Goal: Entertainment & Leisure: Consume media (video, audio)

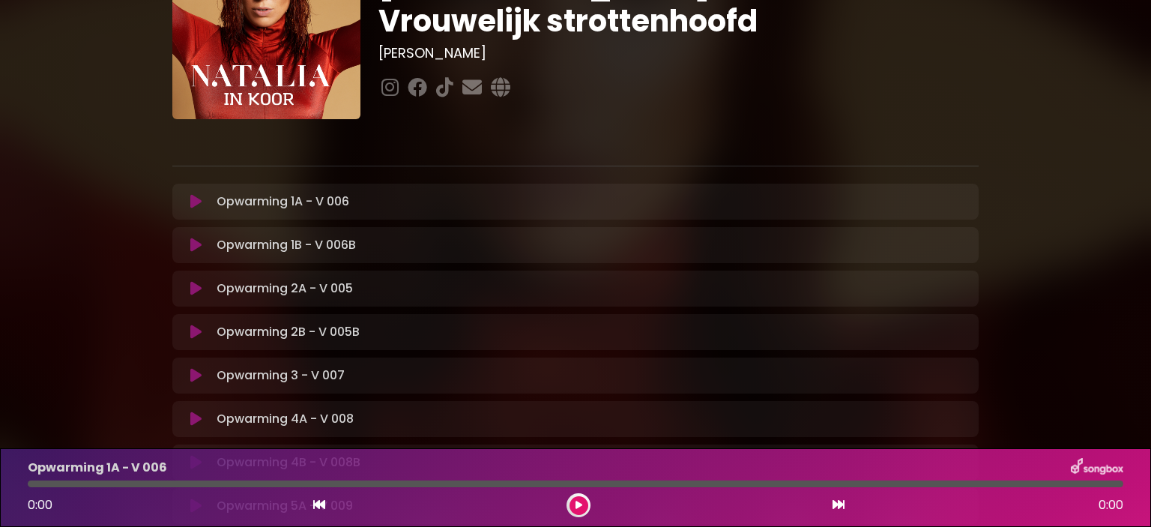
scroll to position [150, 0]
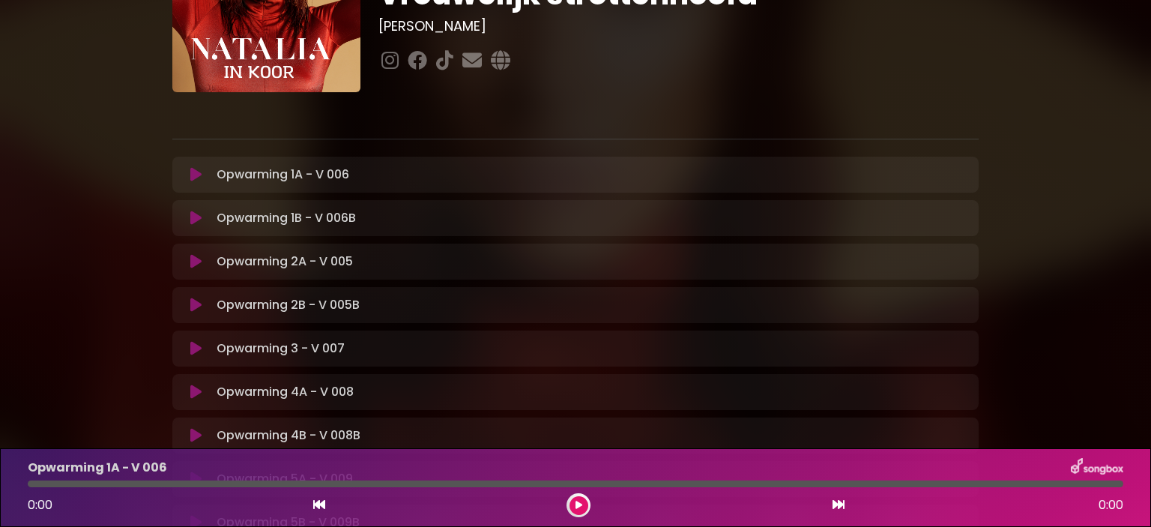
click at [197, 172] on icon at bounding box center [195, 174] width 11 height 15
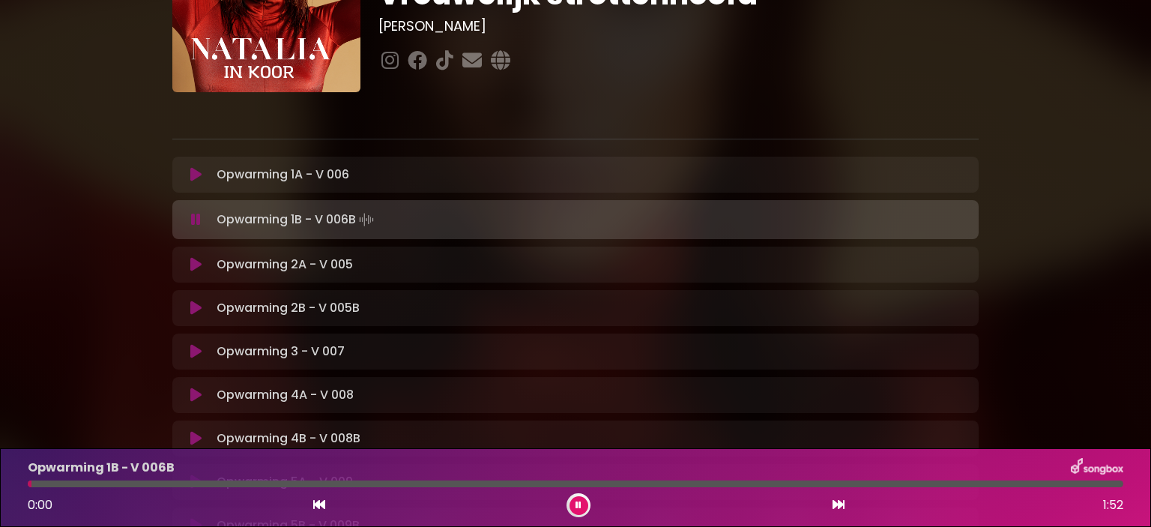
click at [193, 262] on icon at bounding box center [195, 264] width 11 height 15
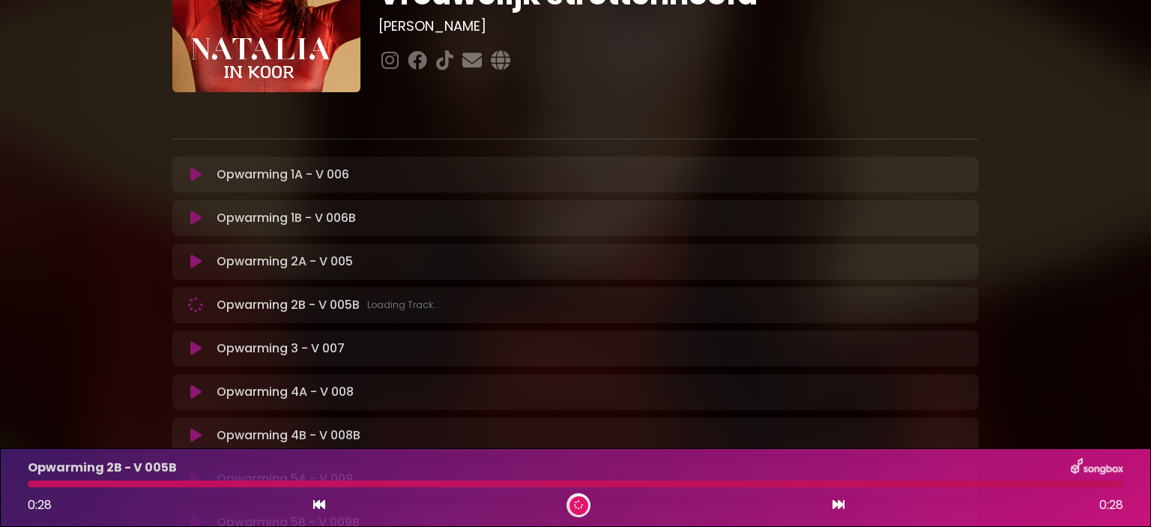
click at [186, 357] on div "Opwarming 3 - V 007 Loading Track... Name" at bounding box center [575, 348] width 806 height 36
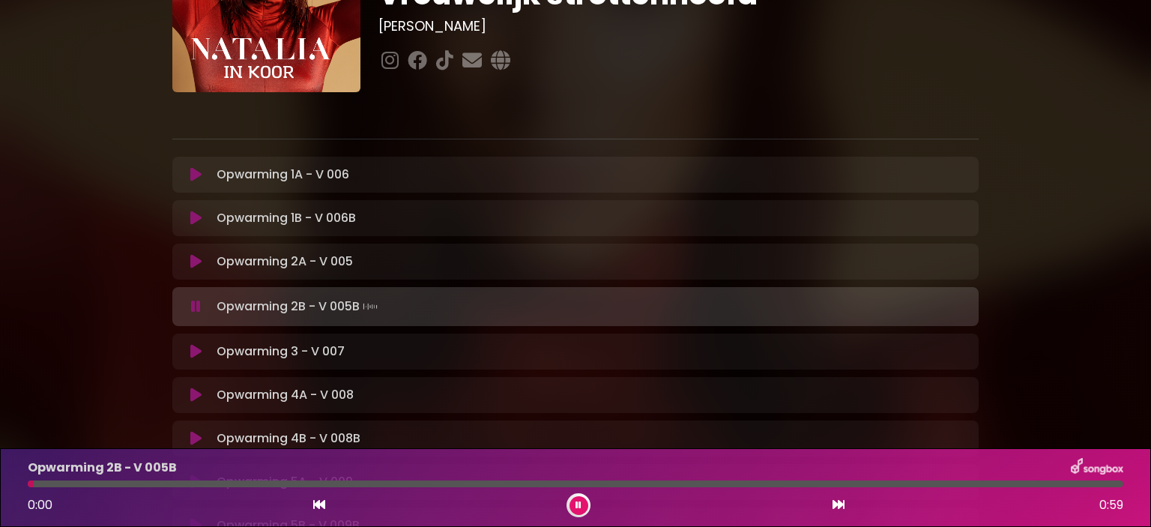
click at [191, 345] on icon at bounding box center [195, 351] width 11 height 15
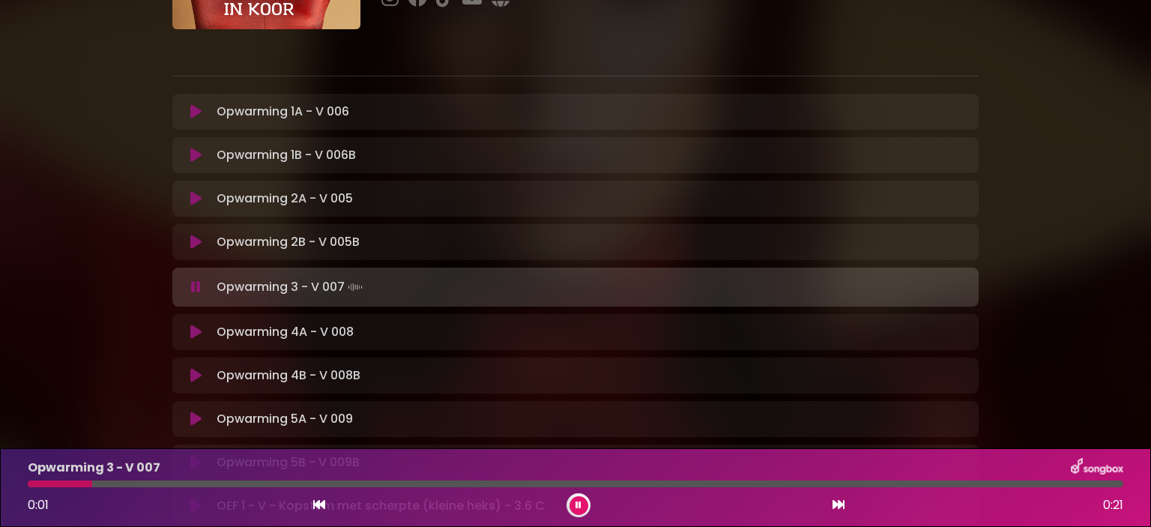
scroll to position [300, 0]
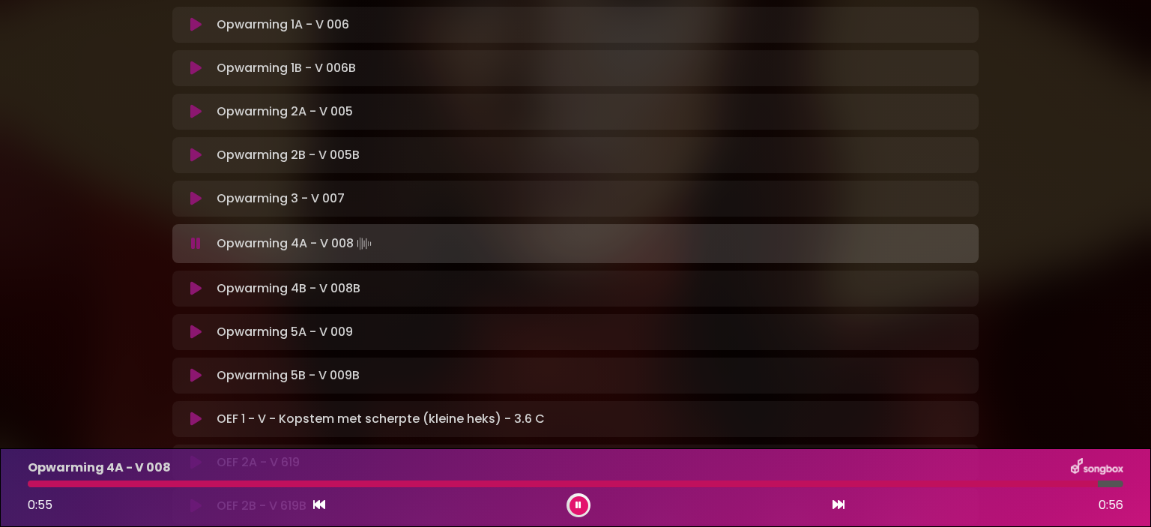
click at [193, 334] on icon at bounding box center [195, 331] width 11 height 15
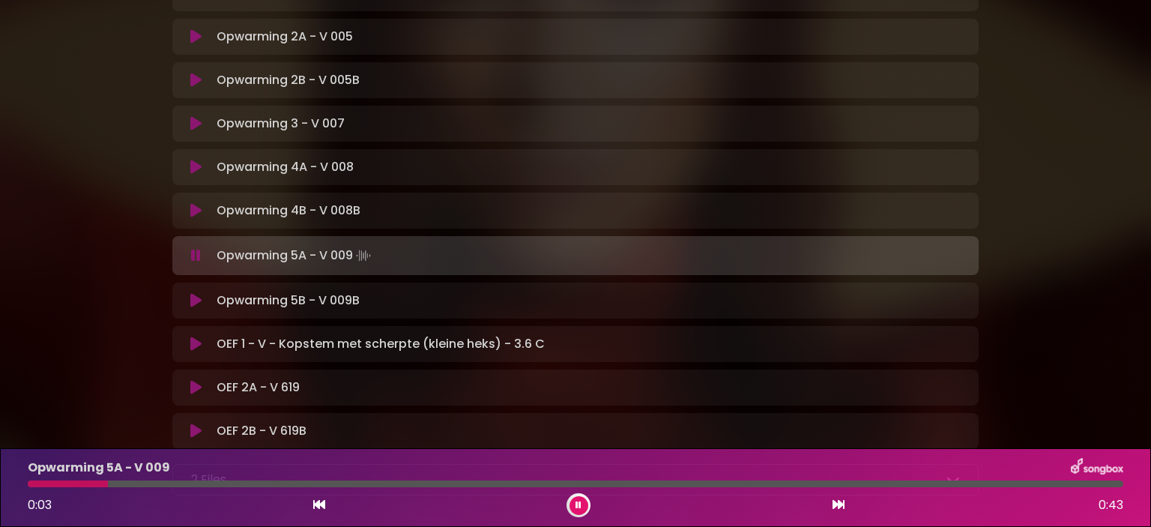
scroll to position [450, 0]
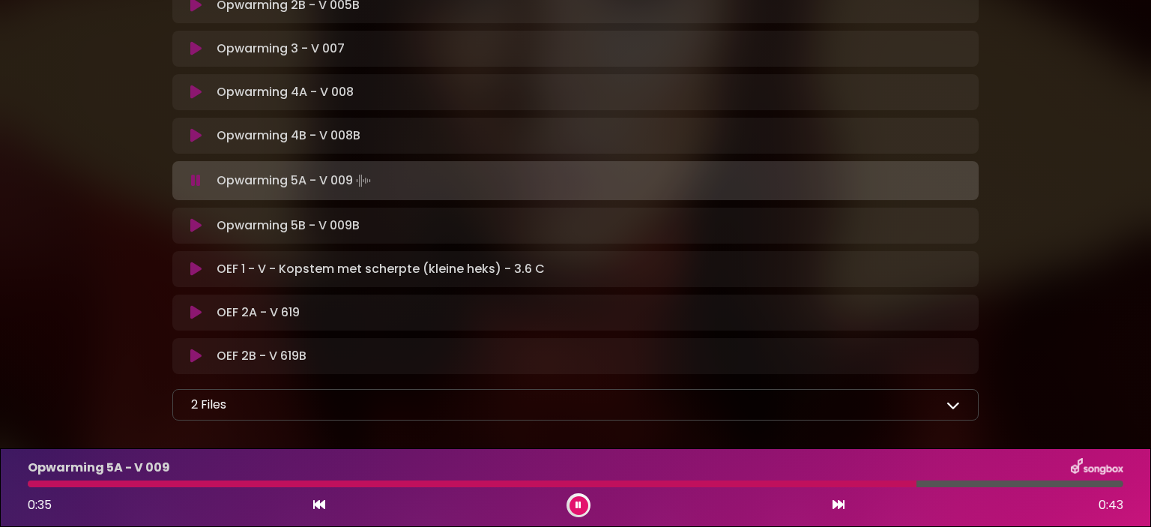
click at [198, 271] on icon at bounding box center [195, 269] width 11 height 15
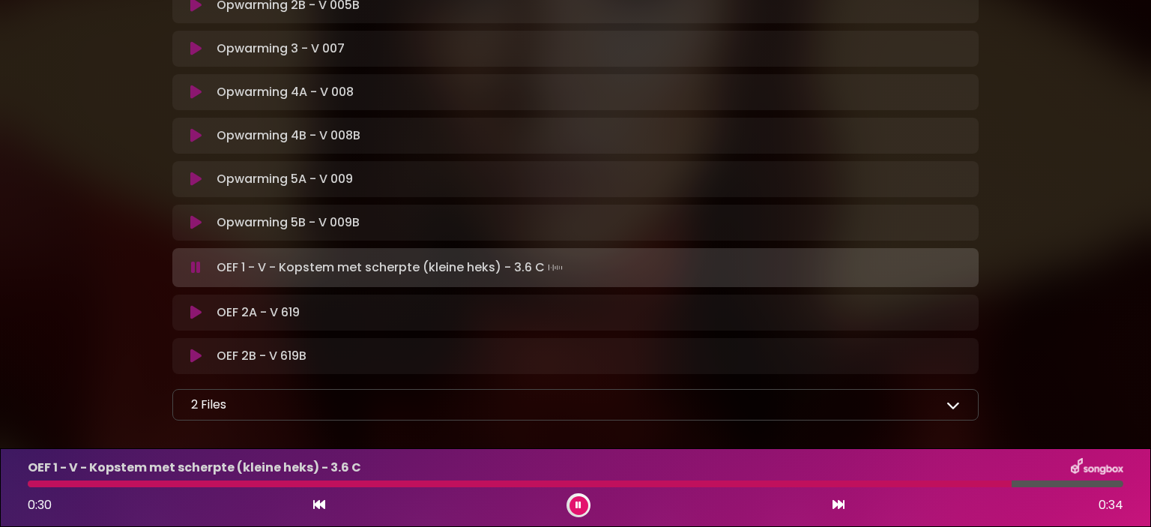
click at [191, 320] on div "OEF 2A - V 619 Loading Track..." at bounding box center [575, 312] width 788 height 18
click at [190, 314] on icon at bounding box center [195, 312] width 11 height 15
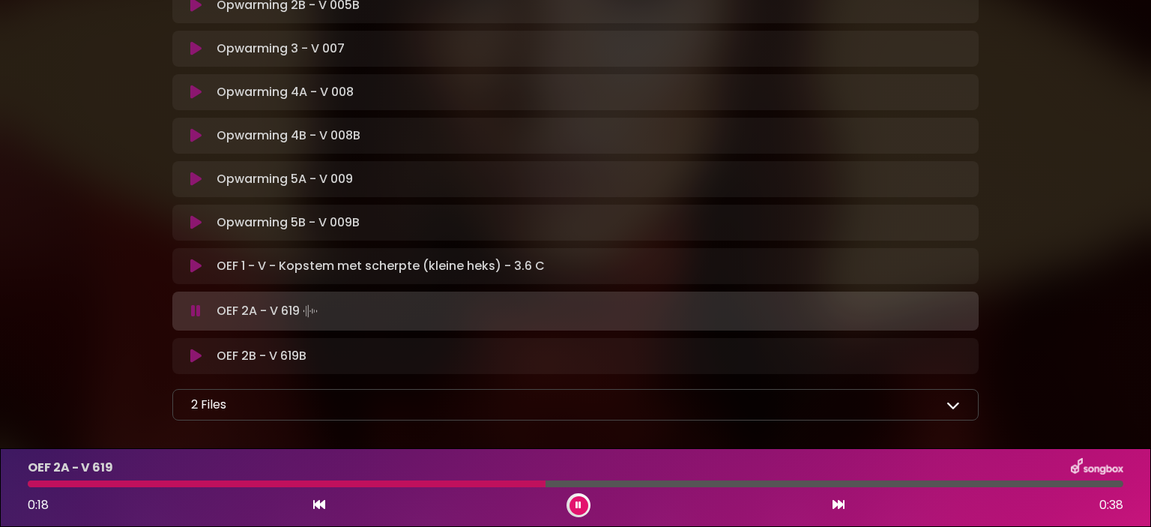
click at [273, 401] on div "2 Files" at bounding box center [575, 405] width 769 height 18
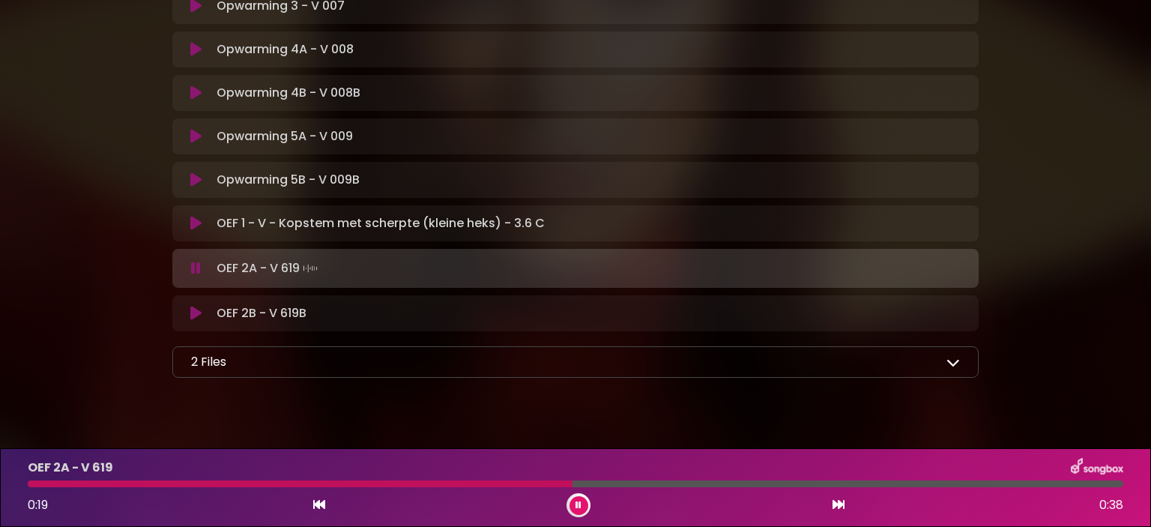
scroll to position [516, 0]
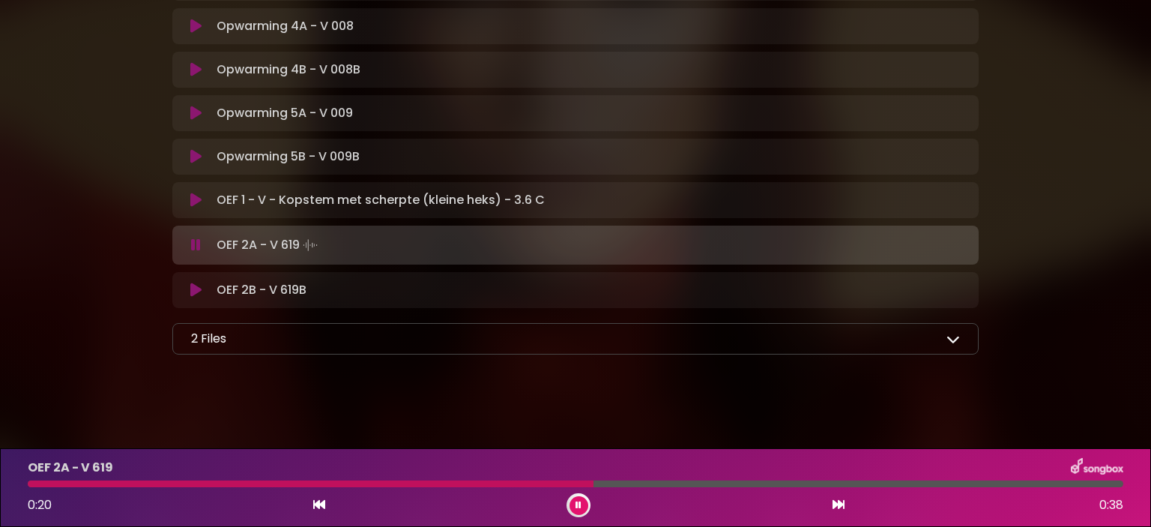
click at [945, 332] on div "2 Files" at bounding box center [575, 339] width 769 height 18
click at [207, 335] on p "2 Files" at bounding box center [208, 339] width 35 height 18
click at [955, 345] on div "2 Files" at bounding box center [575, 339] width 769 height 18
click at [332, 348] on div "2 Files Korte uitleg OPWARMING - Natalia In Koor.pdf Uitleg oefeningen geaspire…" at bounding box center [575, 338] width 806 height 31
click at [321, 341] on div "2 Files" at bounding box center [575, 339] width 769 height 18
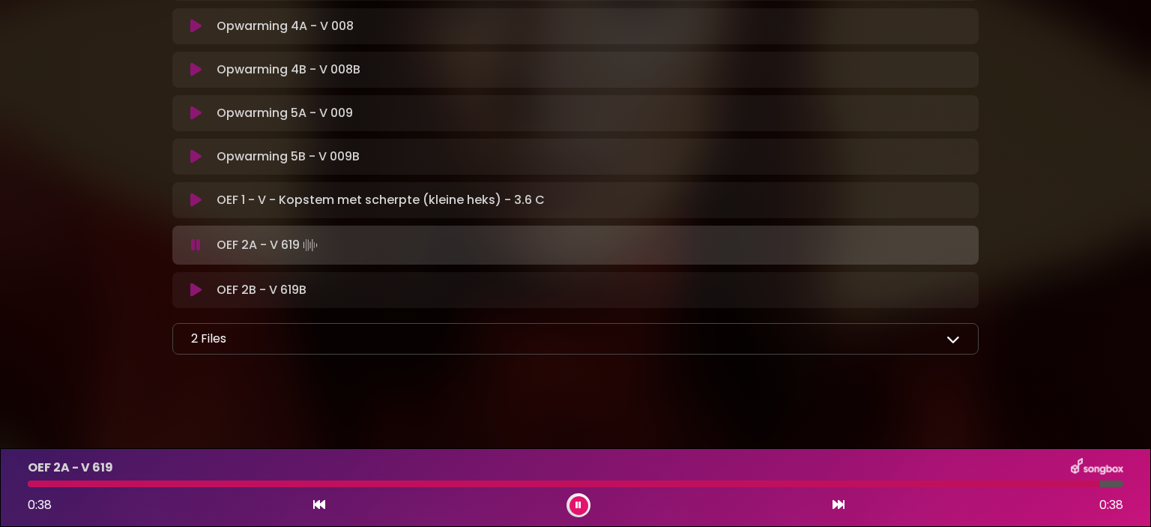
click at [582, 506] on button at bounding box center [578, 505] width 19 height 19
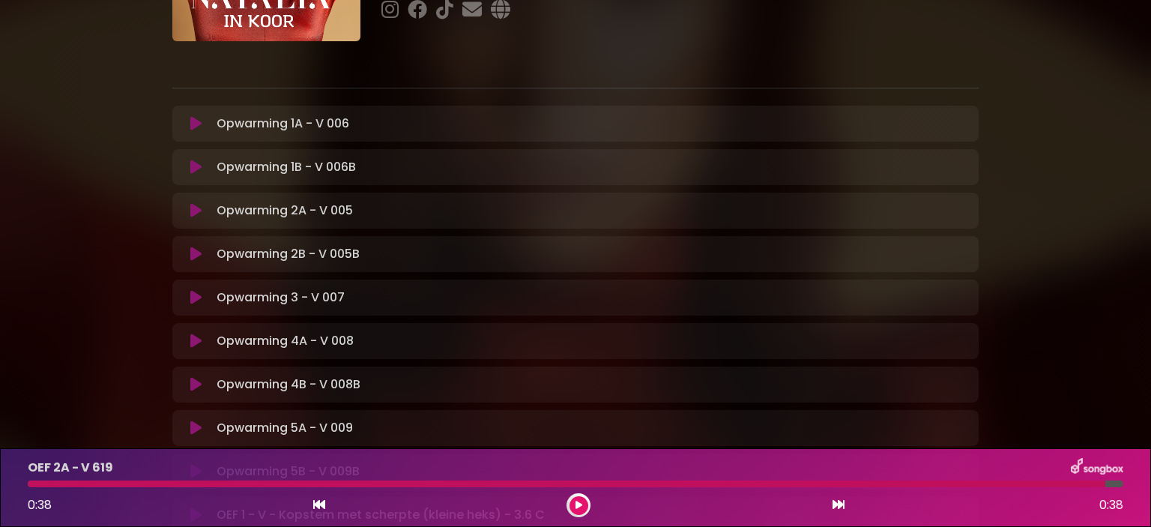
scroll to position [63, 0]
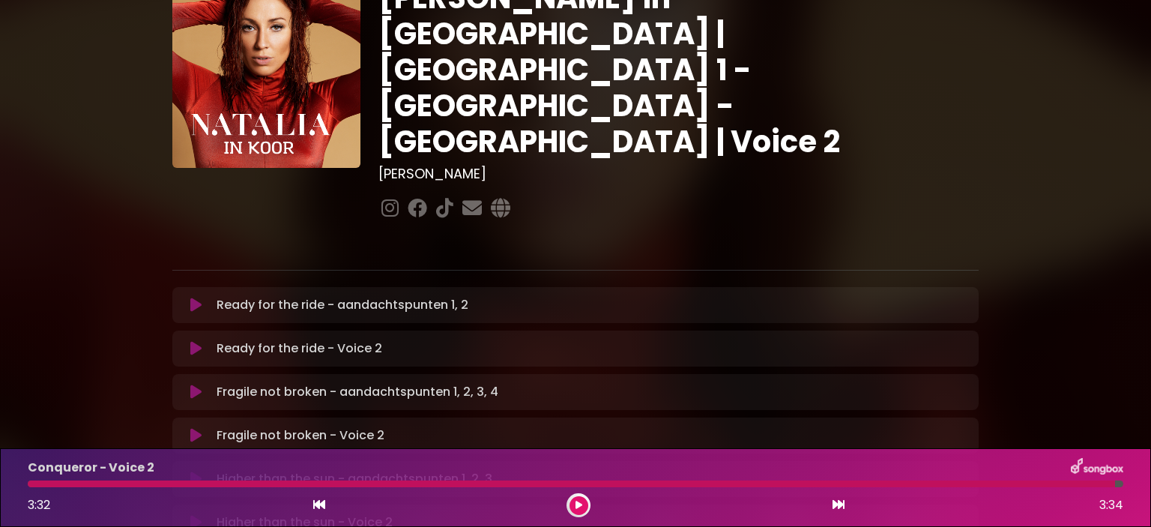
scroll to position [75, 0]
